Goal: Transaction & Acquisition: Purchase product/service

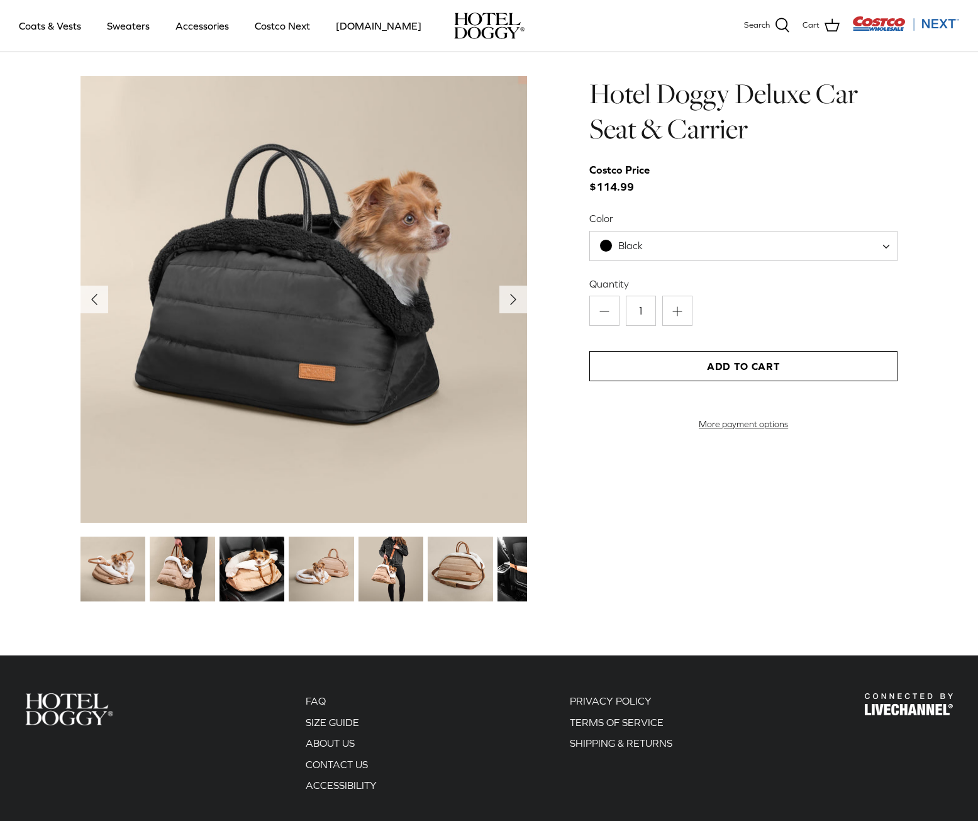
scroll to position [1368, 0]
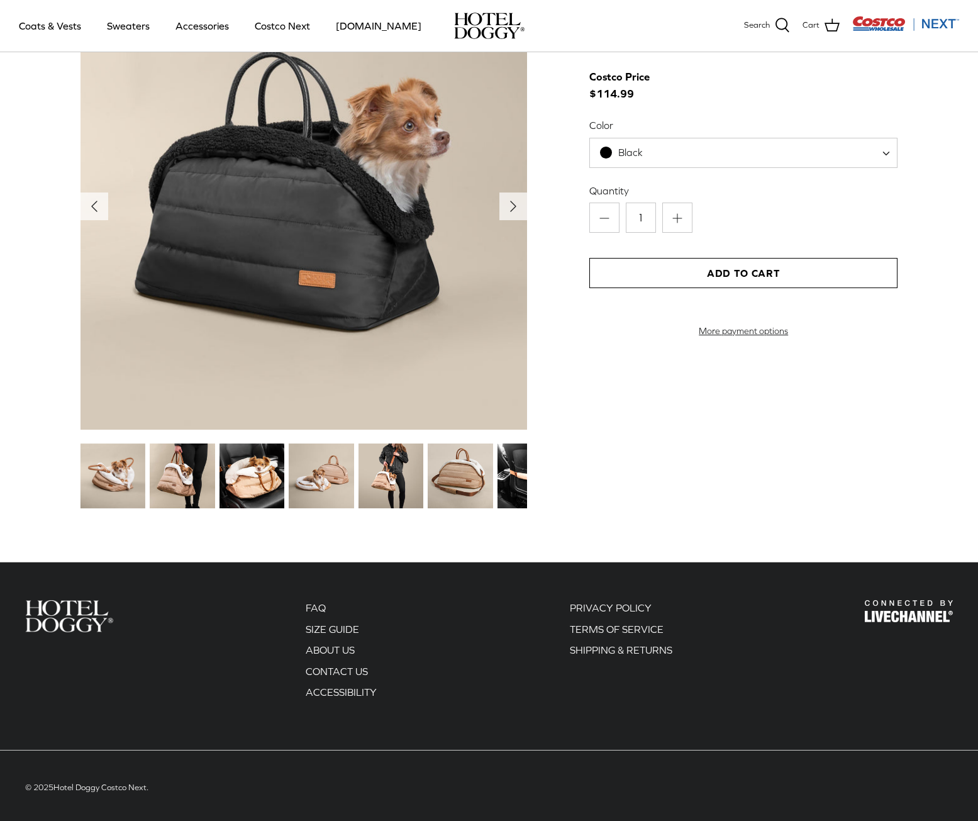
click at [326, 465] on img at bounding box center [321, 475] width 65 height 65
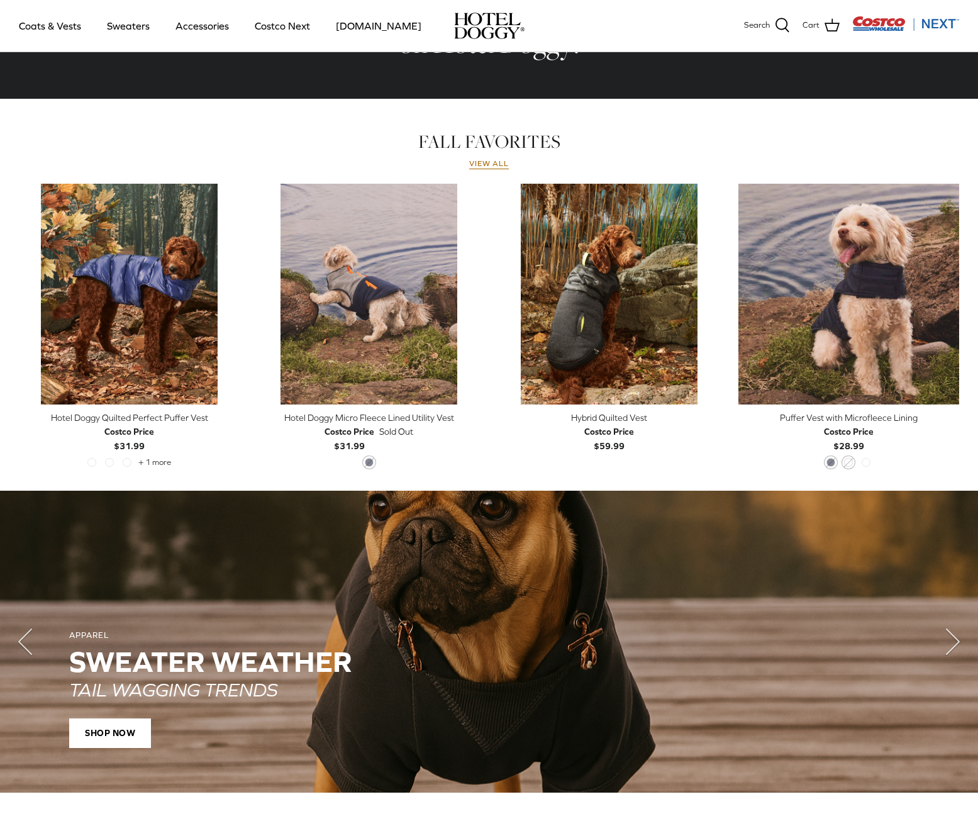
scroll to position [0, 0]
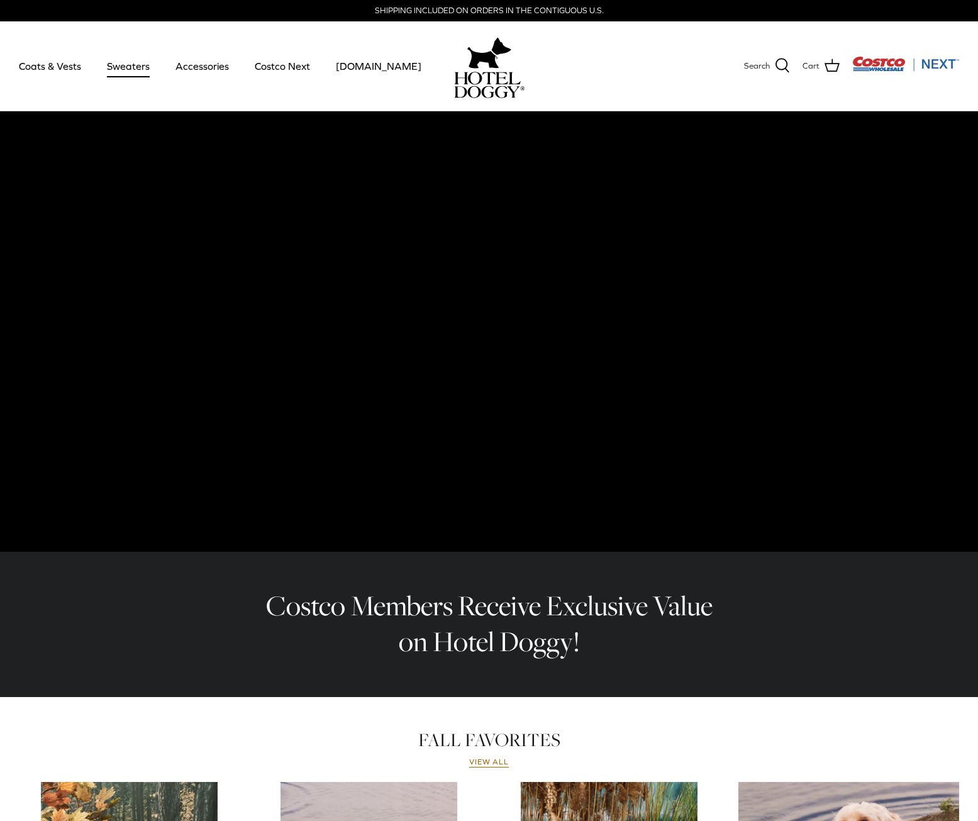
click at [113, 65] on link "Sweaters" at bounding box center [128, 66] width 65 height 43
click at [53, 63] on link "Coats & Vests" at bounding box center [50, 66] width 85 height 43
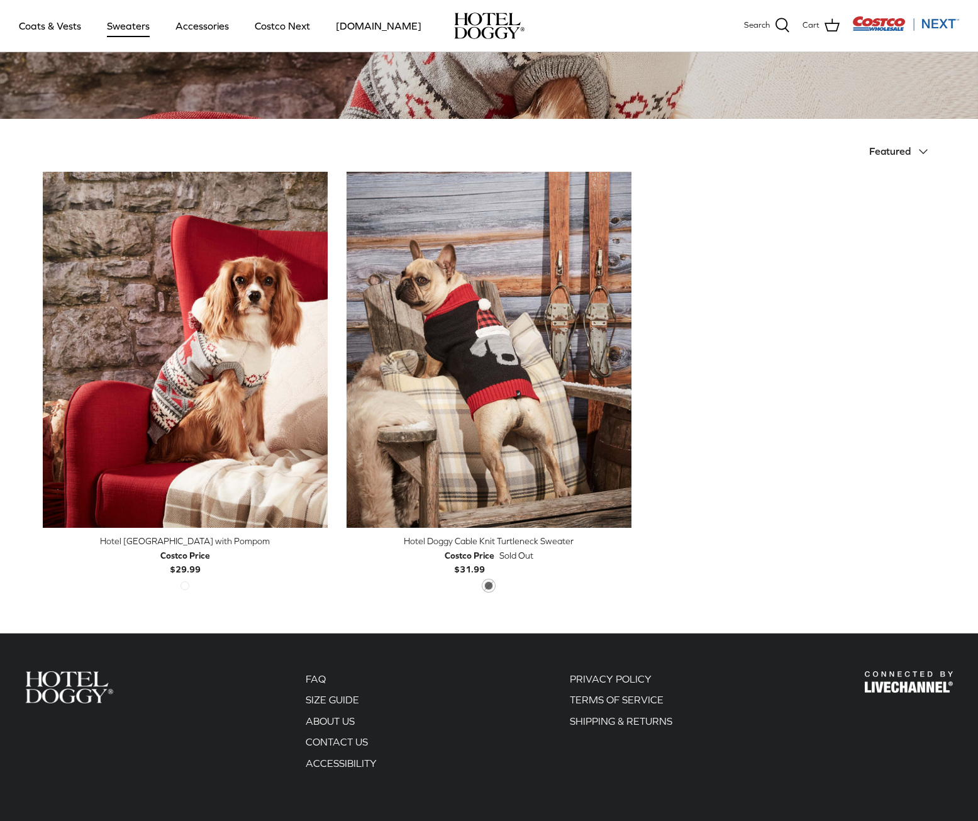
scroll to position [288, 0]
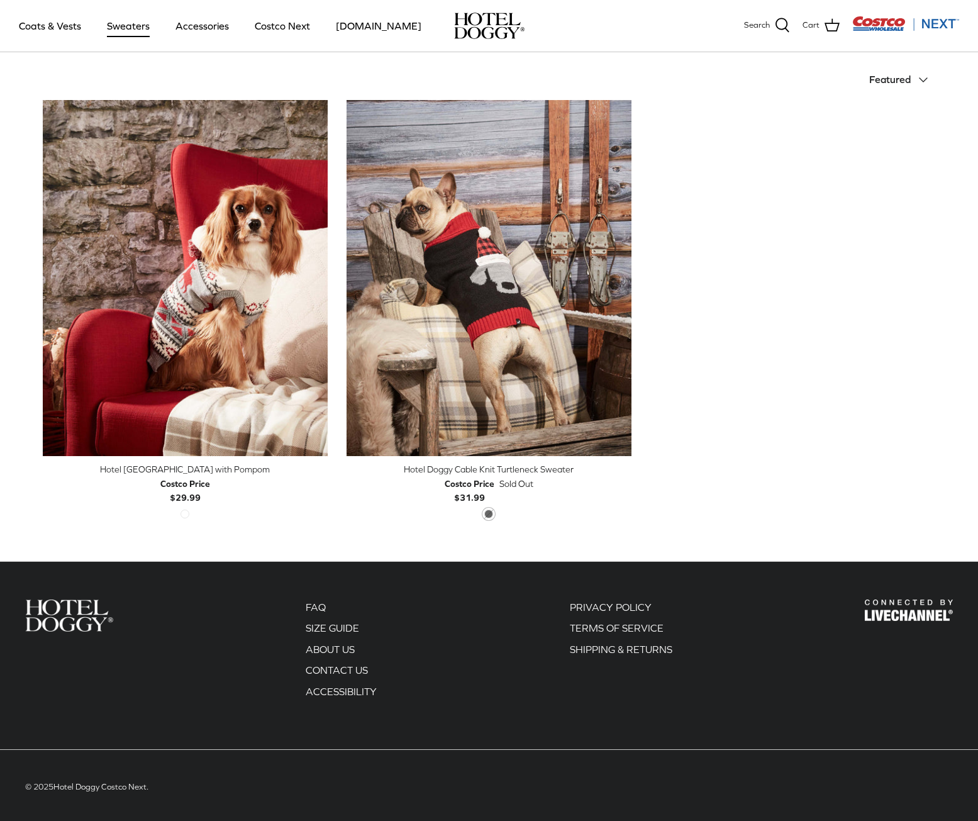
click at [236, 467] on div "Hotel Doggy Fair Isle Sweater with Pompom" at bounding box center [185, 469] width 285 height 14
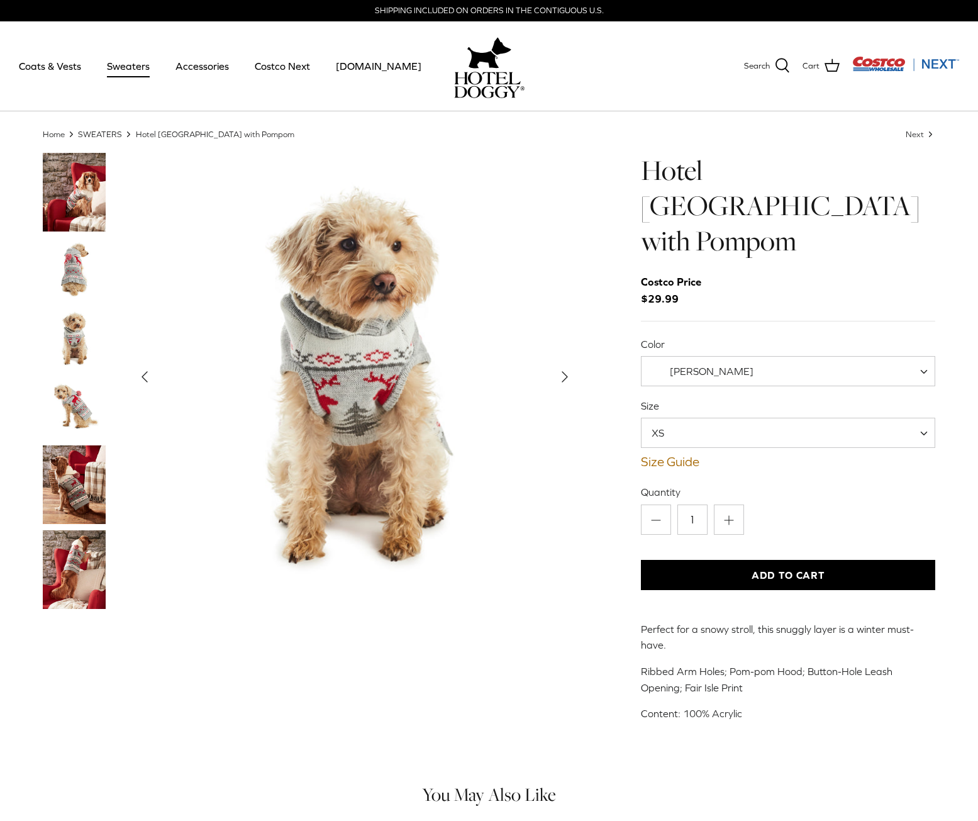
click at [725, 365] on span "Vanilla Ice" at bounding box center [709, 371] width 137 height 13
click at [74, 331] on img "Thumbnail Link" at bounding box center [74, 338] width 63 height 63
click at [680, 454] on link "Size Guide" at bounding box center [788, 461] width 295 height 15
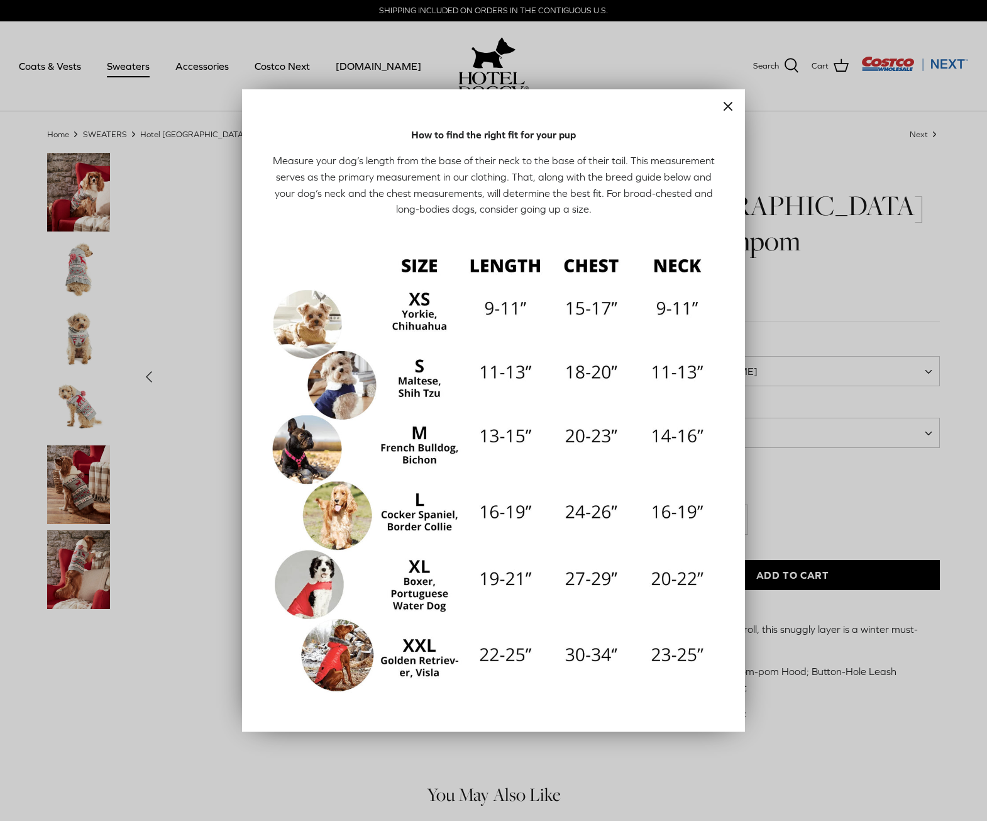
click at [731, 106] on icon "Close" at bounding box center [728, 106] width 15 height 15
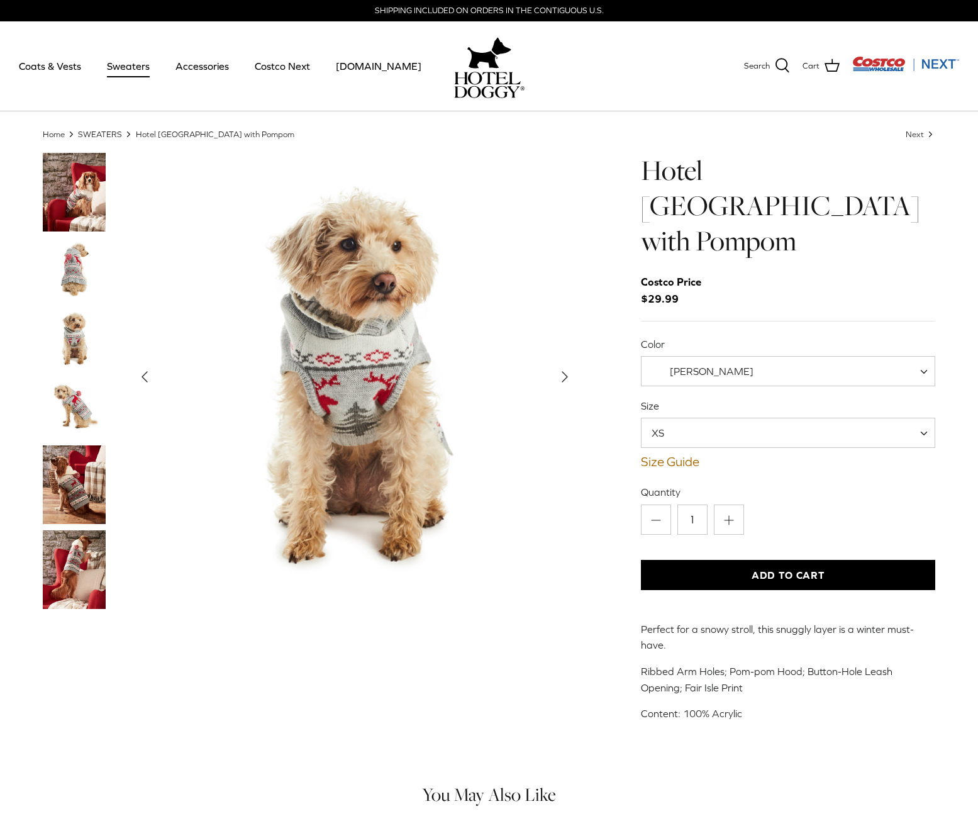
click at [565, 376] on polyline "Next" at bounding box center [564, 377] width 5 height 10
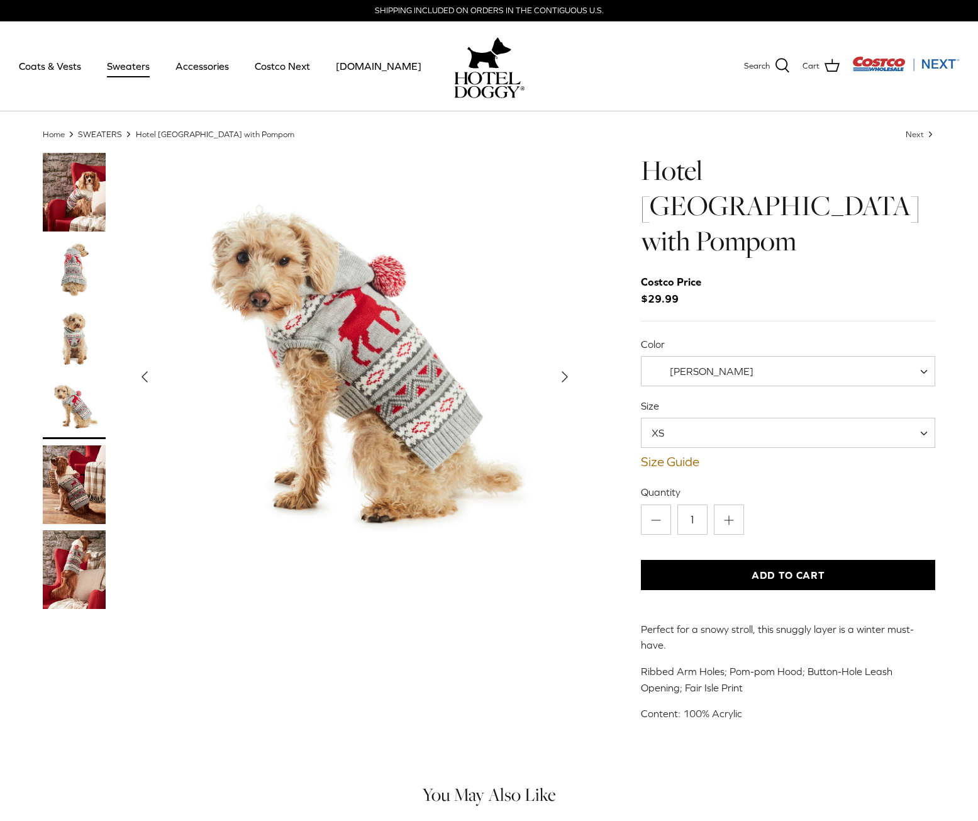
click at [563, 377] on polyline "Next" at bounding box center [564, 377] width 5 height 10
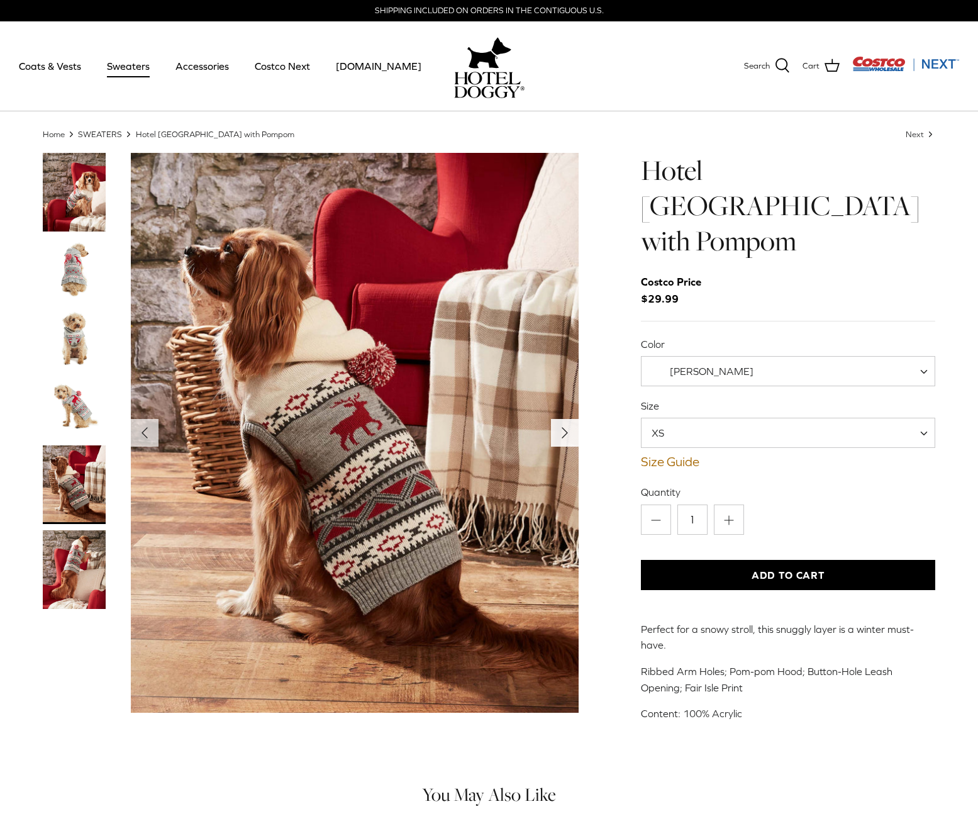
click at [552, 436] on button "Right" at bounding box center [565, 433] width 28 height 28
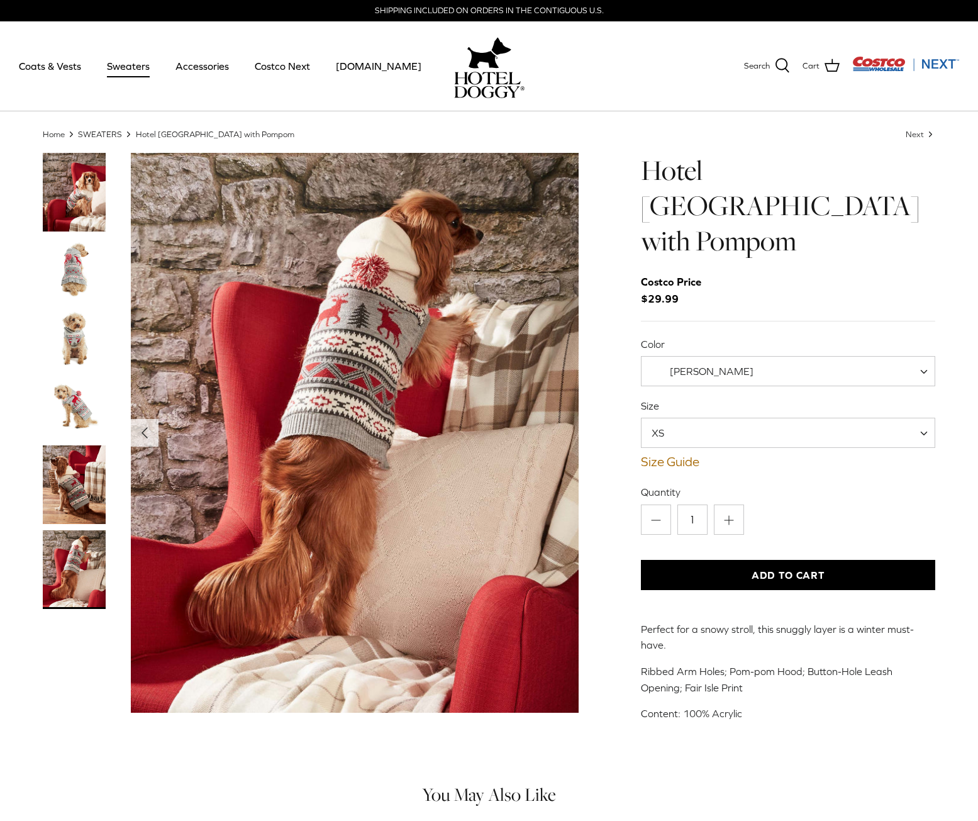
click at [79, 186] on img "Thumbnail Link" at bounding box center [74, 192] width 63 height 79
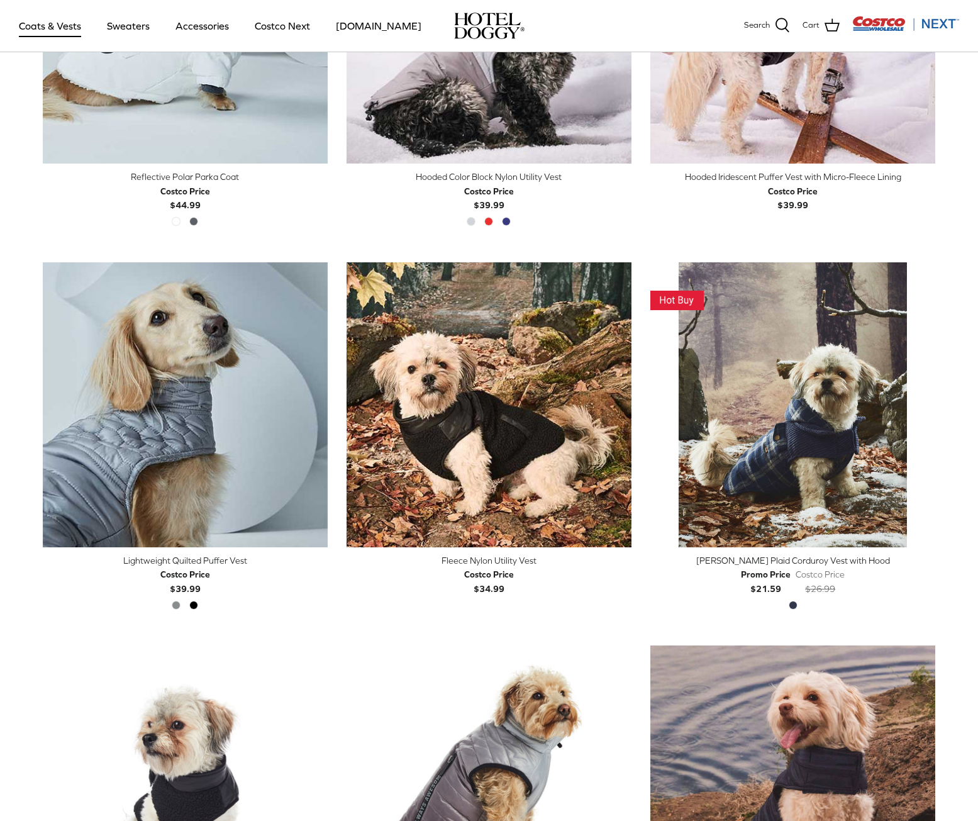
scroll to position [1424, 0]
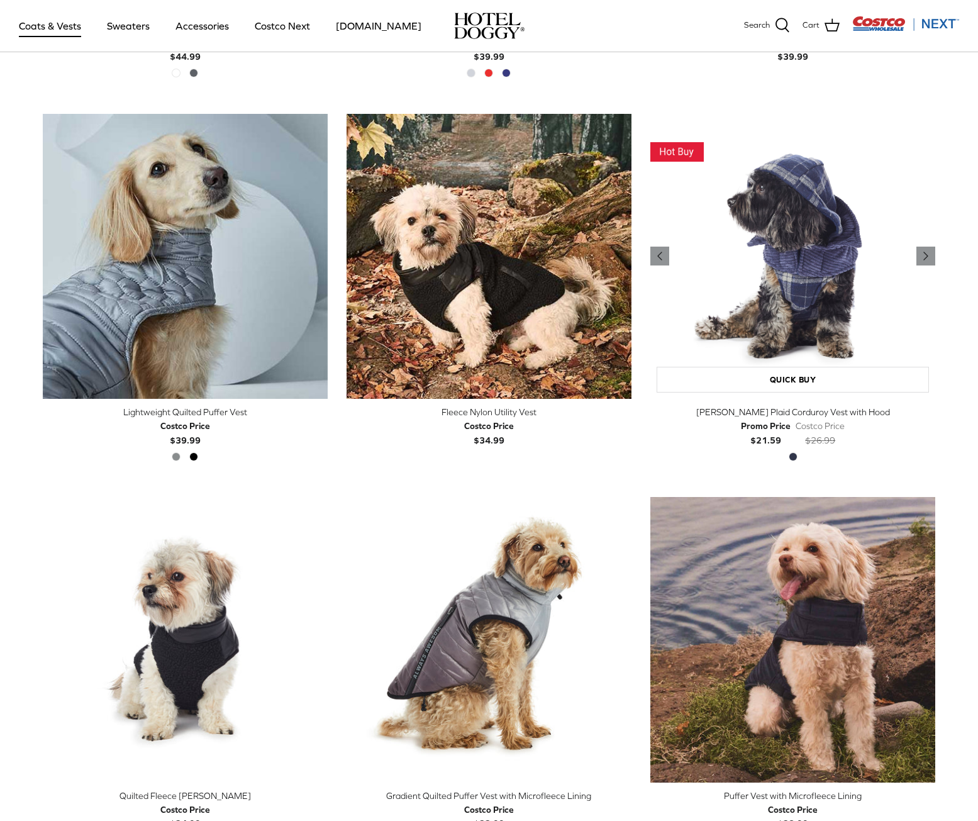
click at [765, 292] on img "Melton Plaid Corduroy Vest with Hood" at bounding box center [792, 256] width 285 height 285
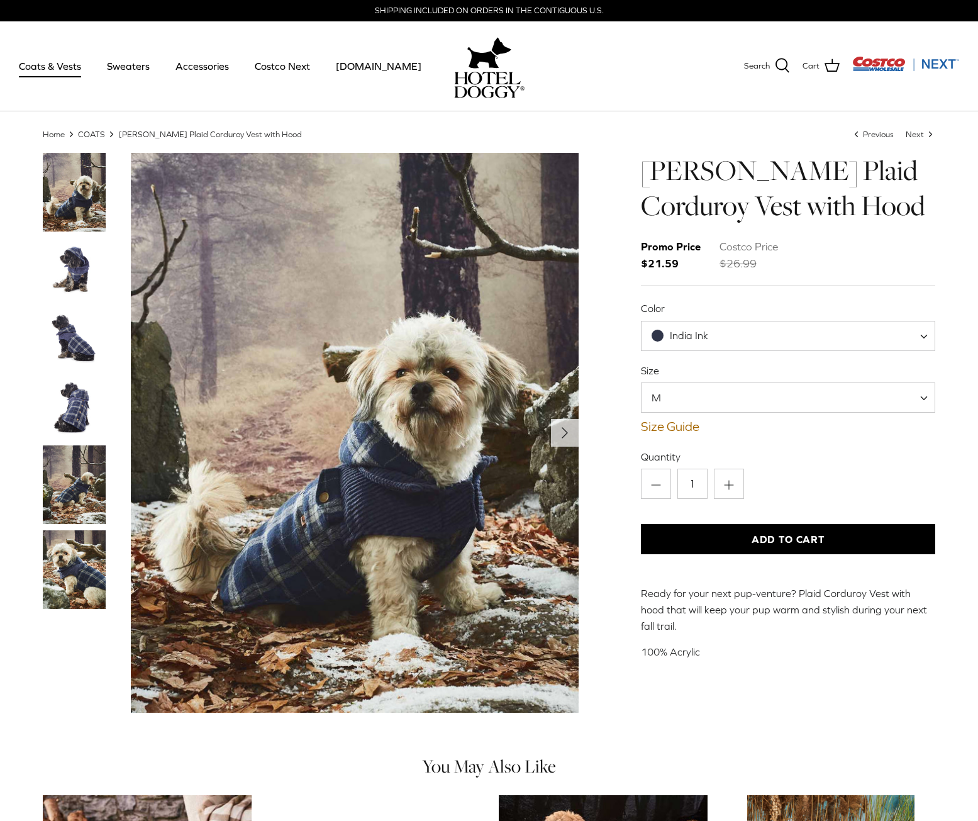
click at [725, 331] on span "India Ink" at bounding box center [687, 335] width 92 height 13
click at [724, 331] on span "India Ink" at bounding box center [687, 335] width 92 height 13
click at [70, 338] on img "Thumbnail Link" at bounding box center [74, 338] width 63 height 63
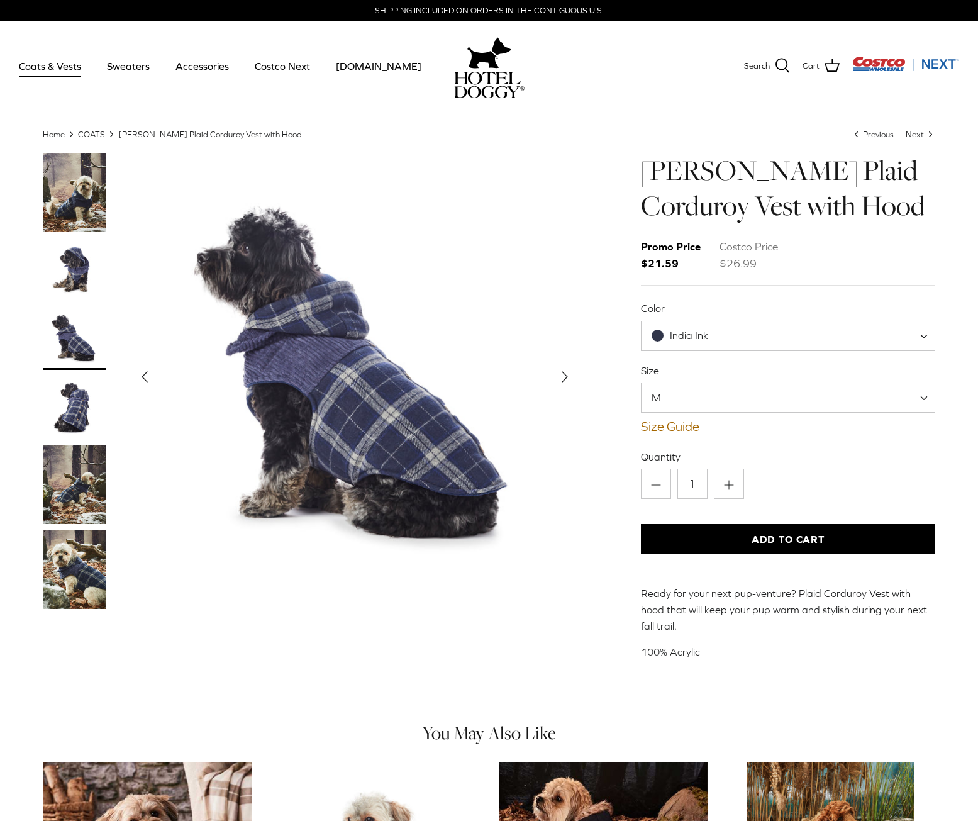
click at [69, 393] on img "Thumbnail Link" at bounding box center [74, 407] width 63 height 63
